Goal: Task Accomplishment & Management: Complete application form

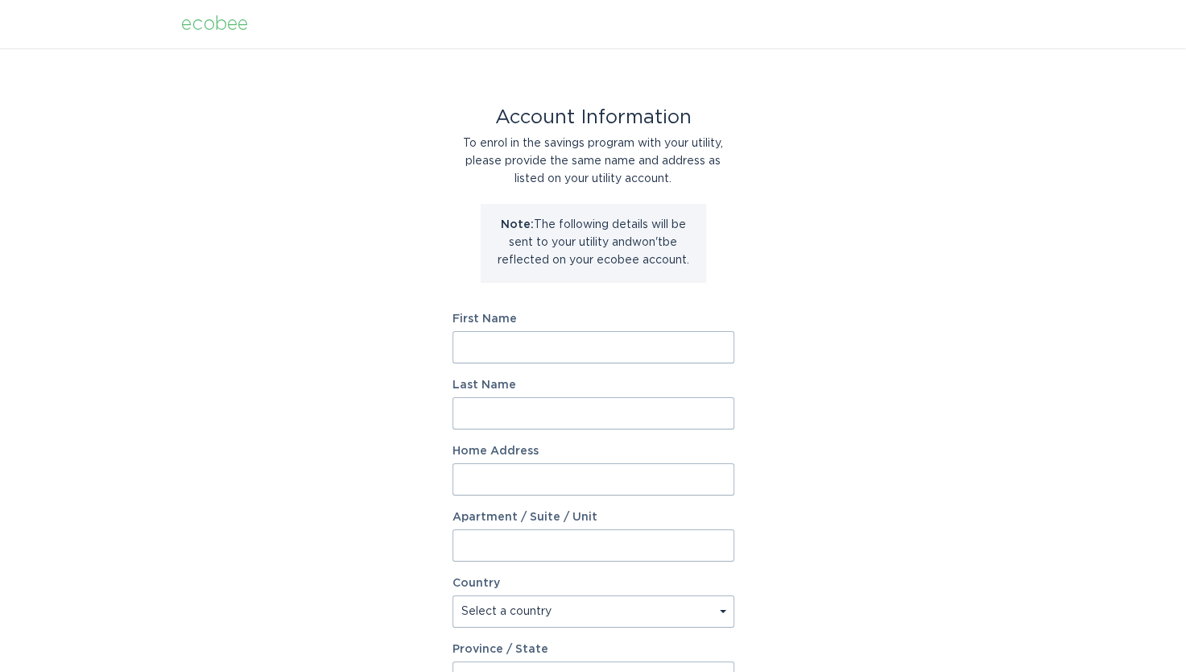
click at [477, 356] on input "First Name" at bounding box center [594, 347] width 282 height 32
type input "[PERSON_NAME]"
type input "Wood"
type input "[STREET_ADDRESS]"
select select "US"
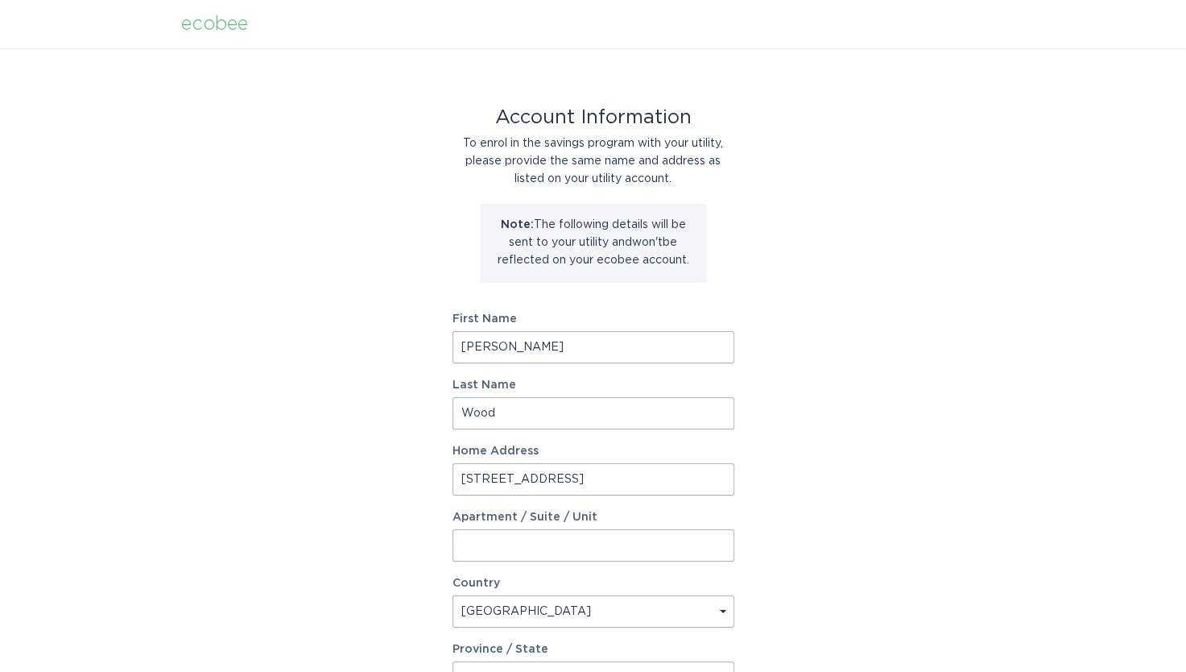
type input "[PERSON_NAME]"
type input "48137"
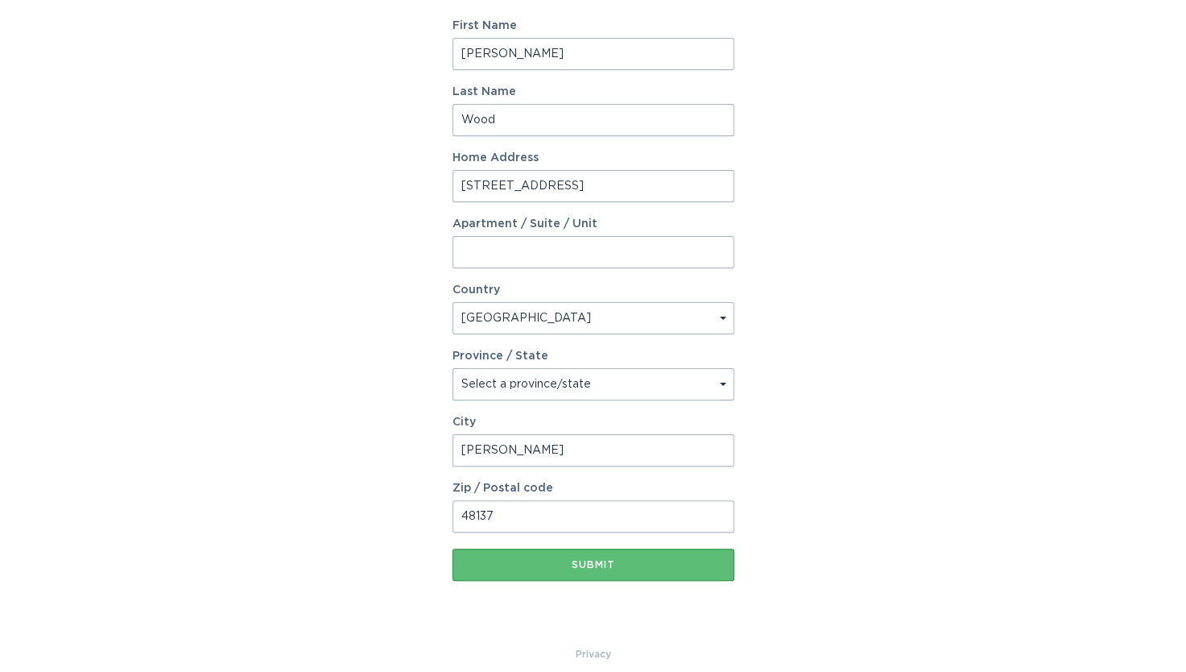
scroll to position [308, 0]
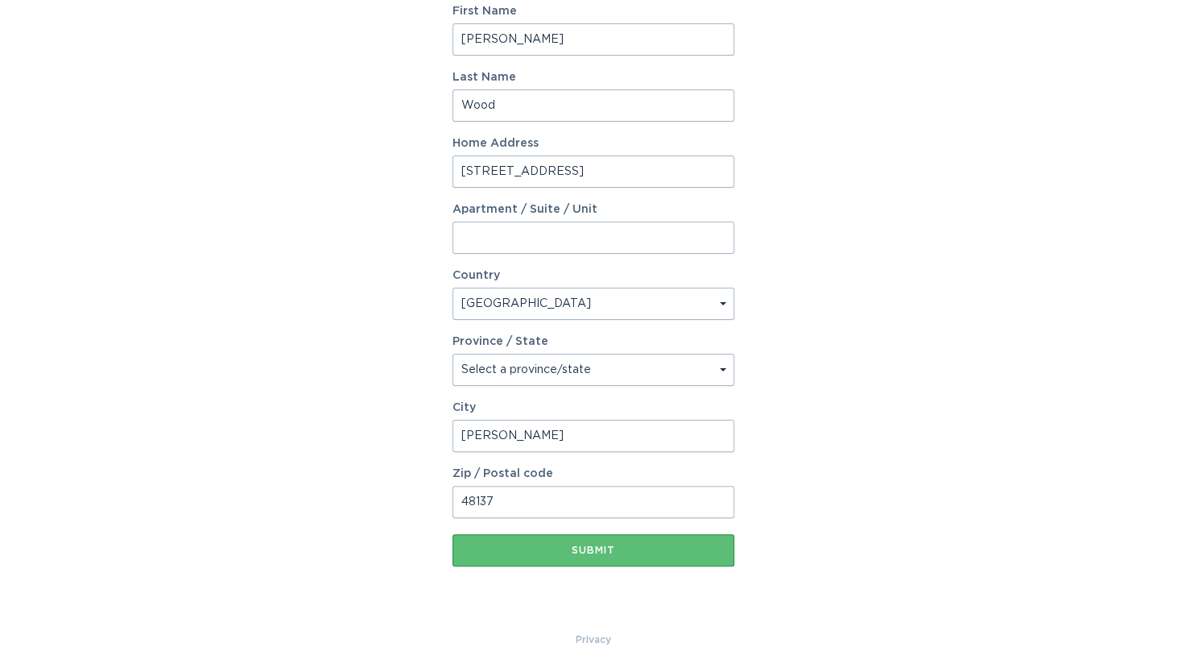
click at [721, 368] on select "Select a province/state [US_STATE] [US_STATE] [US_STATE] [US_STATE] [US_STATE] …" at bounding box center [594, 369] width 282 height 32
click at [453, 353] on select "Select a province/state [US_STATE] [US_STATE] [US_STATE] [US_STATE] [US_STATE] …" at bounding box center [594, 369] width 282 height 32
click at [484, 311] on select "Select a country [GEOGRAPHIC_DATA] [GEOGRAPHIC_DATA]" at bounding box center [594, 303] width 282 height 32
drag, startPoint x: 605, startPoint y: 180, endPoint x: 656, endPoint y: 158, distance: 55.5
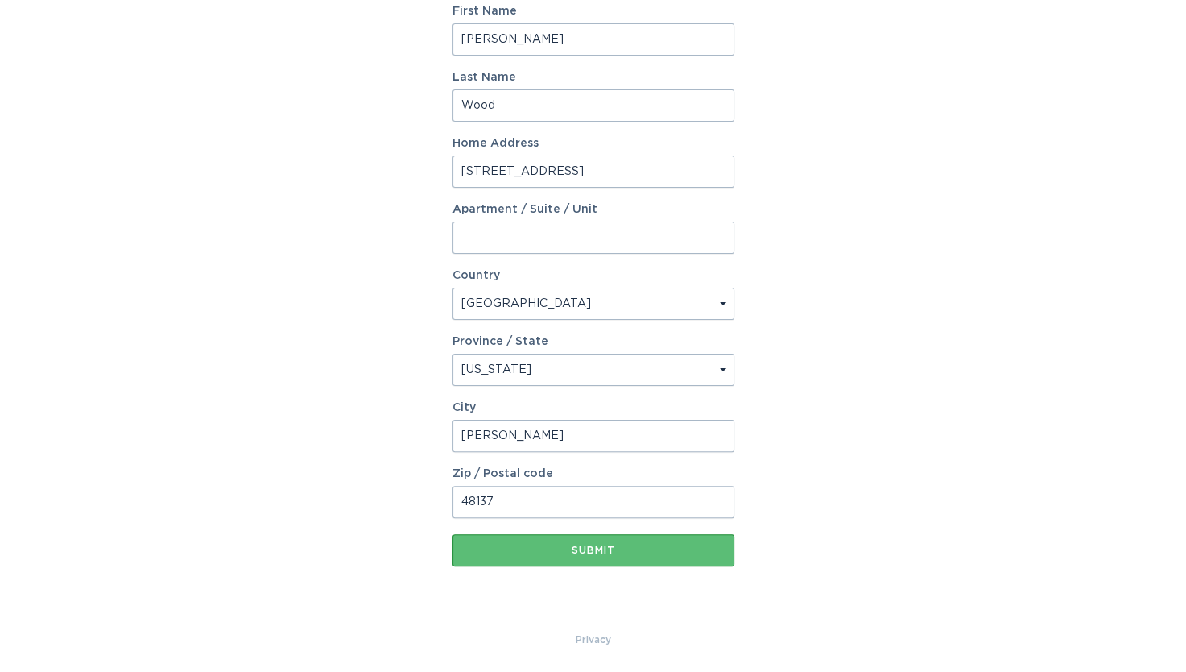
click at [605, 180] on input "[STREET_ADDRESS]" at bounding box center [594, 171] width 282 height 32
click at [957, 278] on div "Account Information To enrol in the savings program with your utility, please p…" at bounding box center [593, 186] width 1186 height 890
click at [718, 366] on select "Select a province/state [US_STATE] [US_STATE] [US_STATE] [US_STATE] [US_STATE] …" at bounding box center [594, 369] width 282 height 32
select select "MI"
click at [453, 353] on select "Select a province/state [US_STATE] [US_STATE] [US_STATE] [US_STATE] [US_STATE] …" at bounding box center [594, 369] width 282 height 32
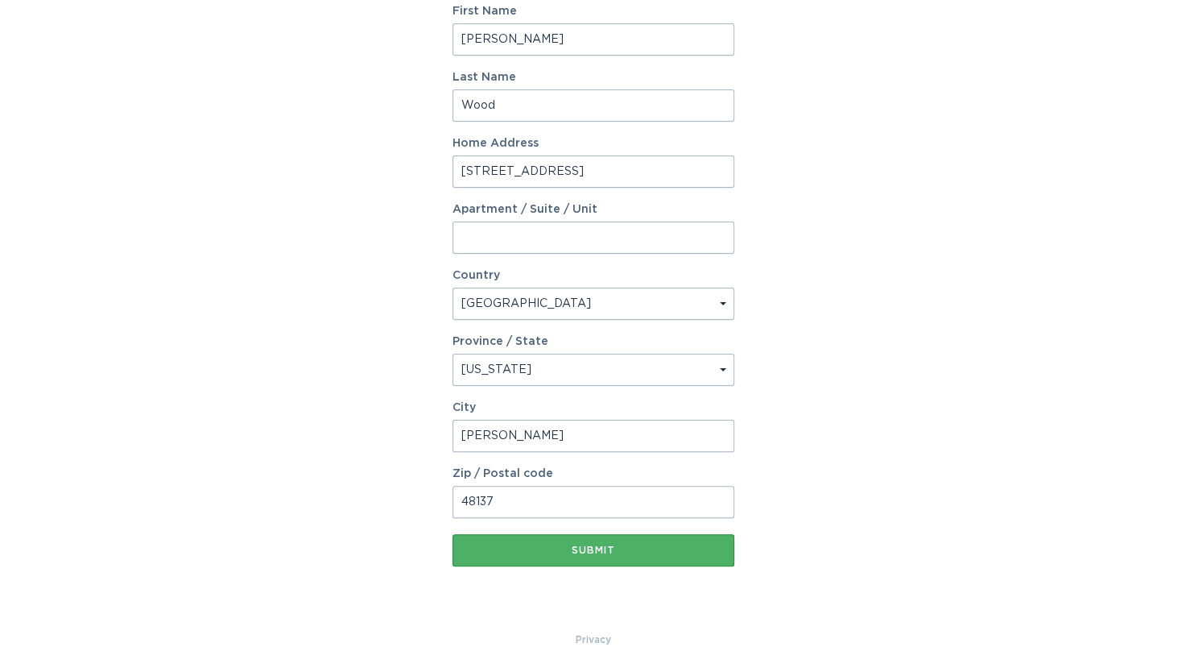
click at [605, 552] on div "Submit" at bounding box center [594, 550] width 266 height 10
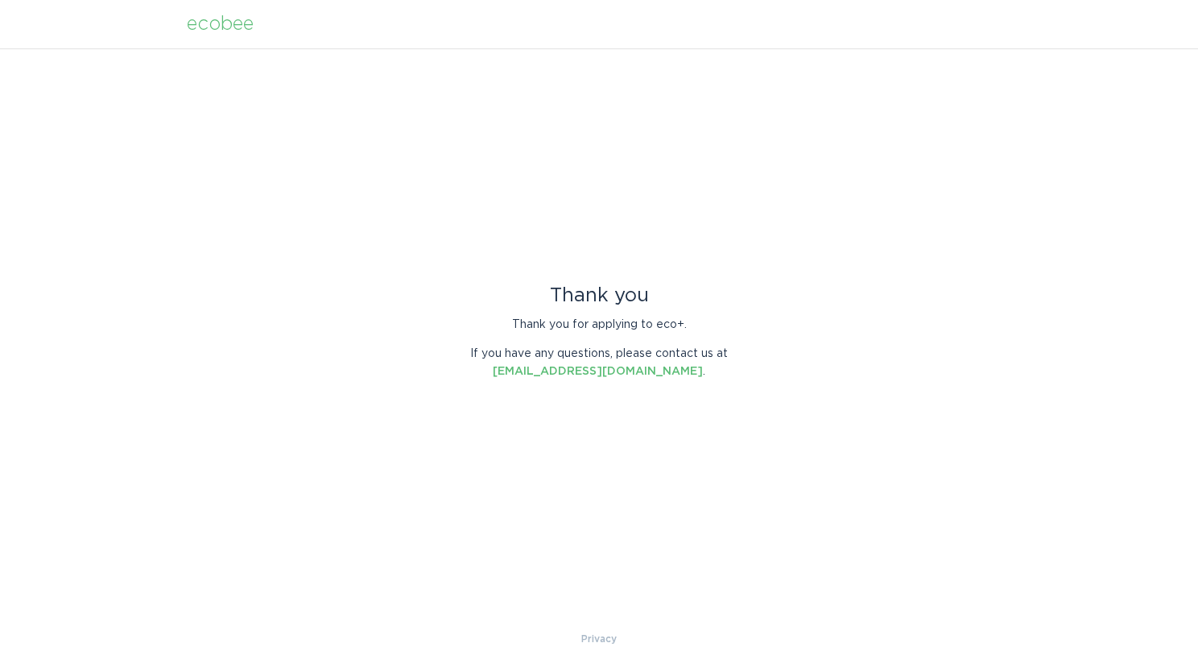
click at [605, 552] on div "Thank you Thank you for applying to eco+. If you have any questions, please con…" at bounding box center [599, 338] width 1198 height 581
